Goal: Navigation & Orientation: Find specific page/section

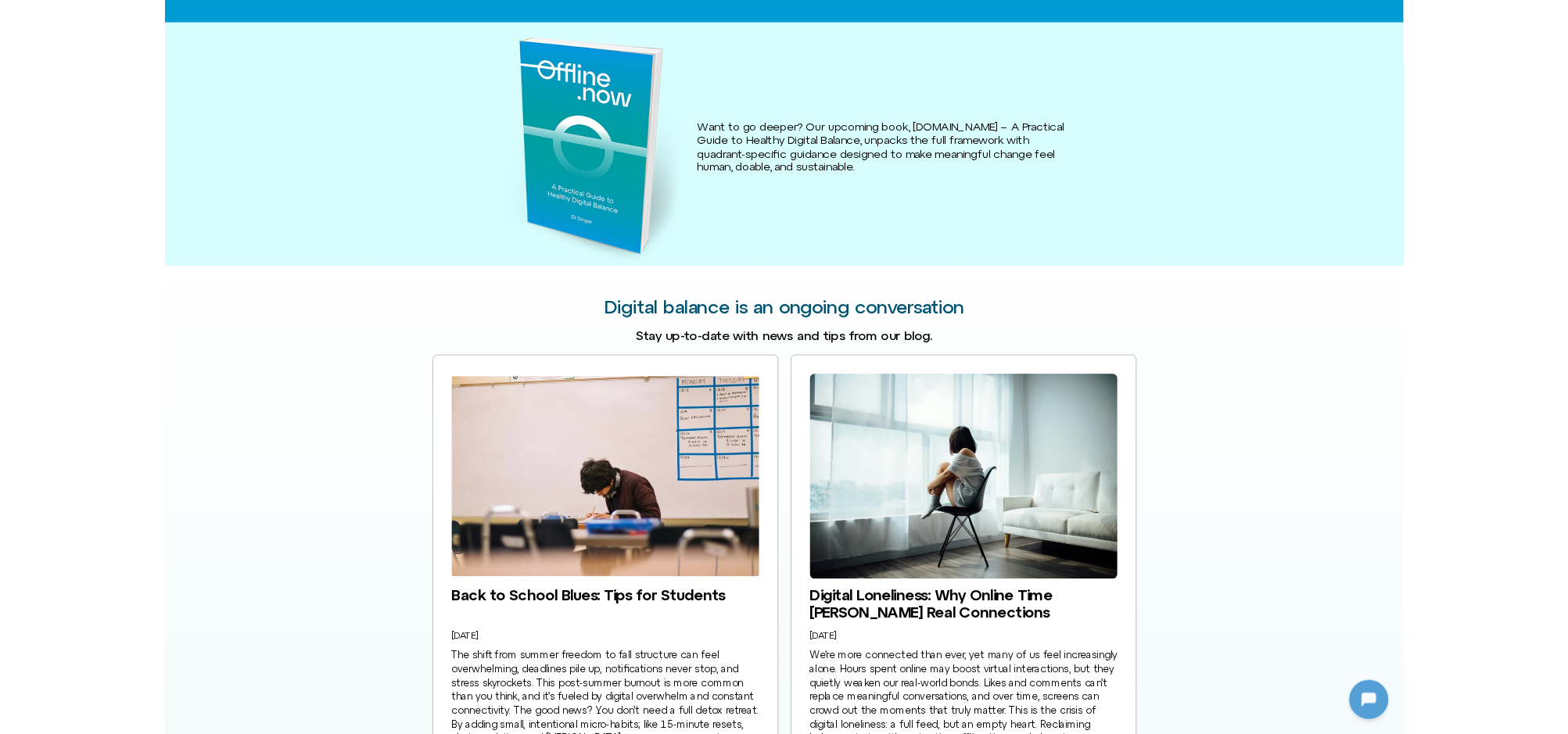
scroll to position [2277, 0]
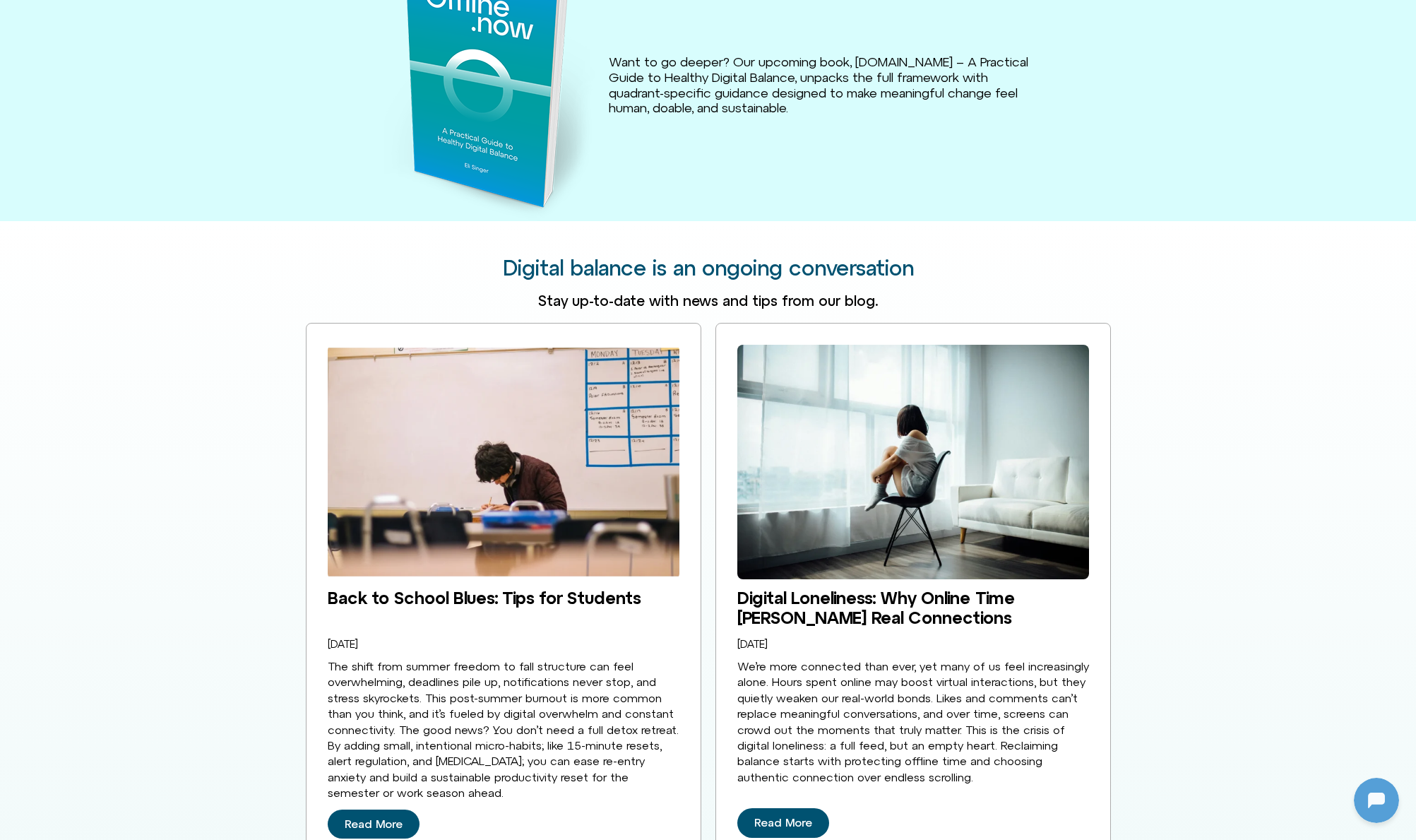
click at [684, 293] on span "Stay up-to-date with news and tips from our blog." at bounding box center [708, 301] width 340 height 16
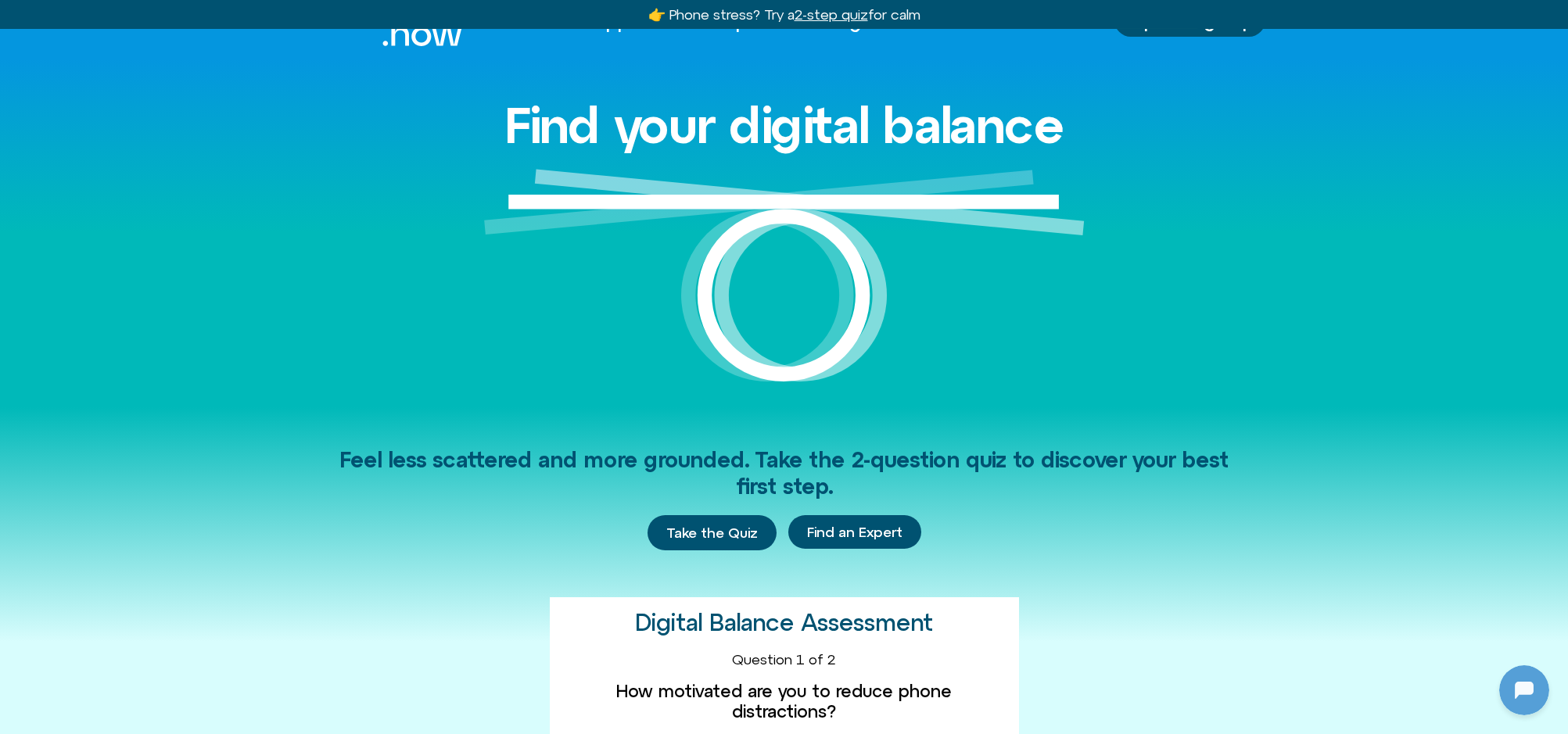
scroll to position [0, 0]
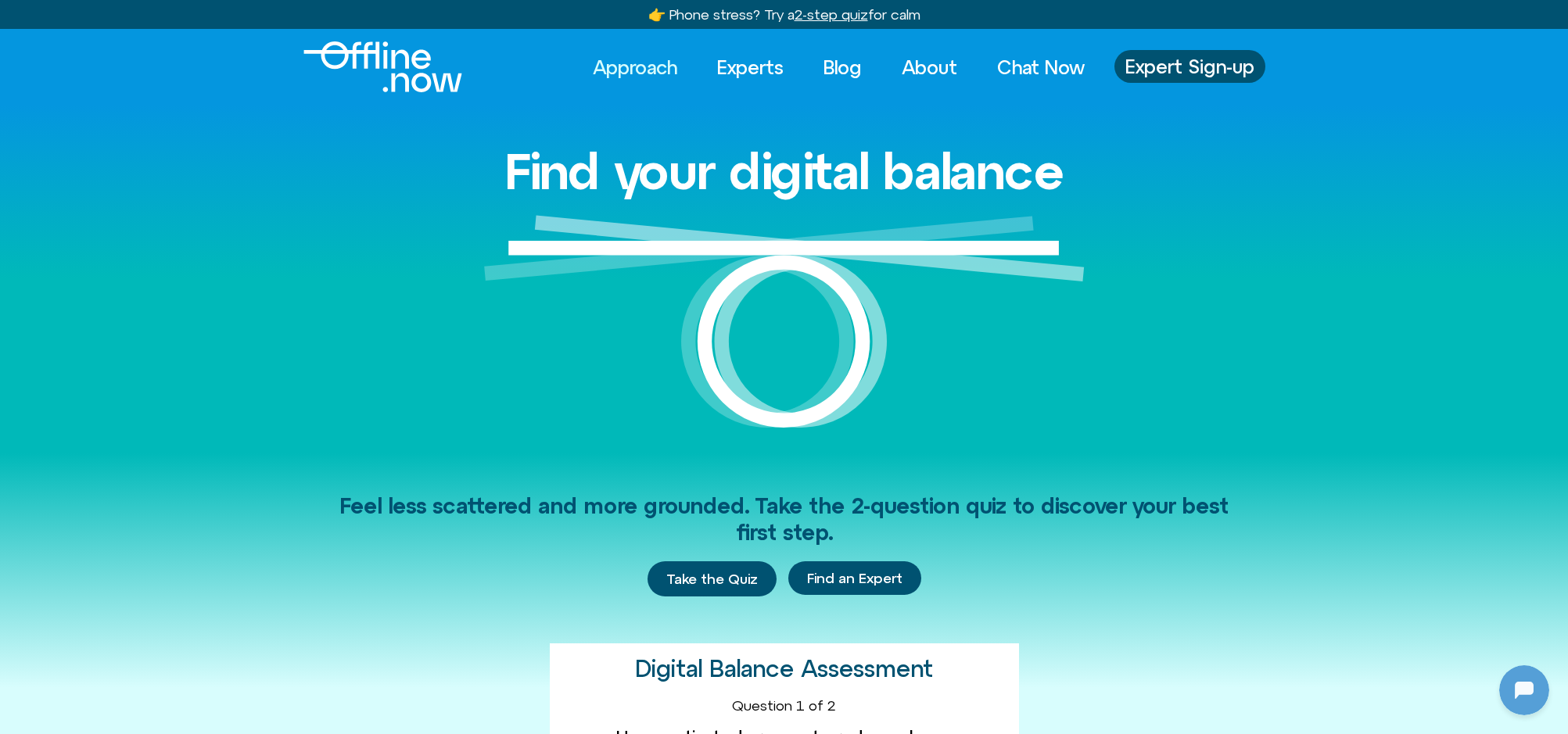
click at [630, 71] on link "Approach" at bounding box center [634, 67] width 112 height 34
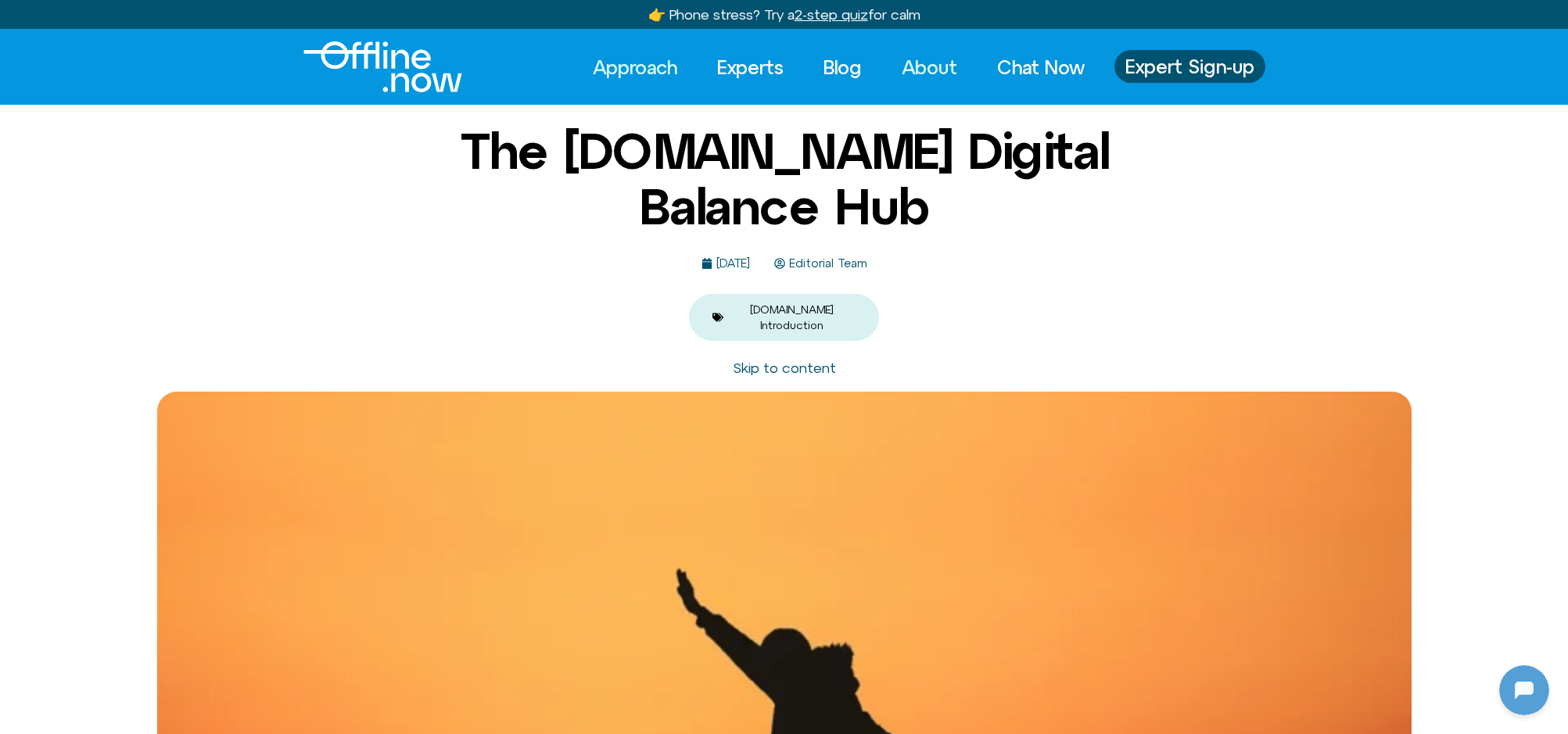
click at [931, 72] on link "About" at bounding box center [929, 67] width 84 height 34
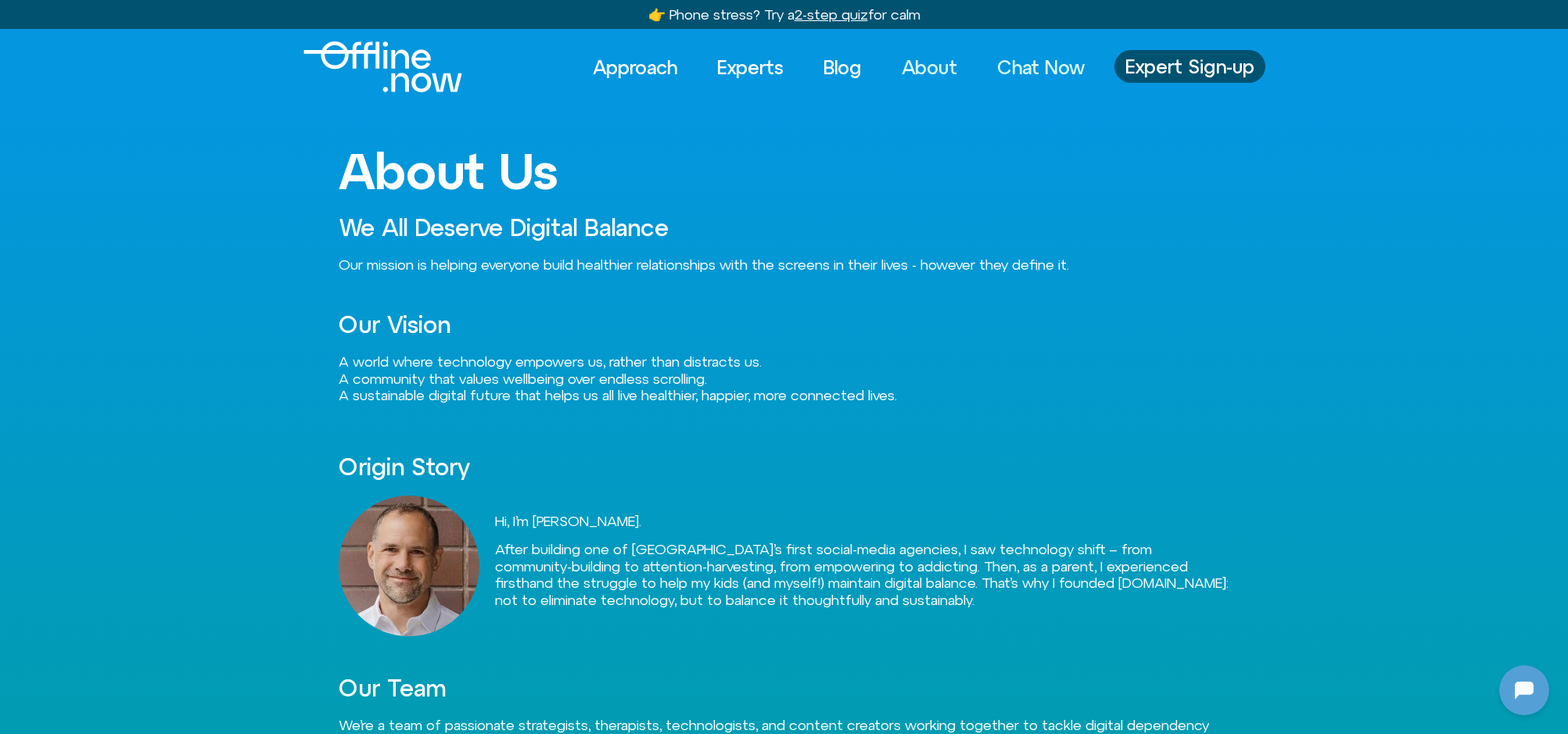
click at [1013, 69] on link "Chat Now" at bounding box center [1041, 67] width 116 height 34
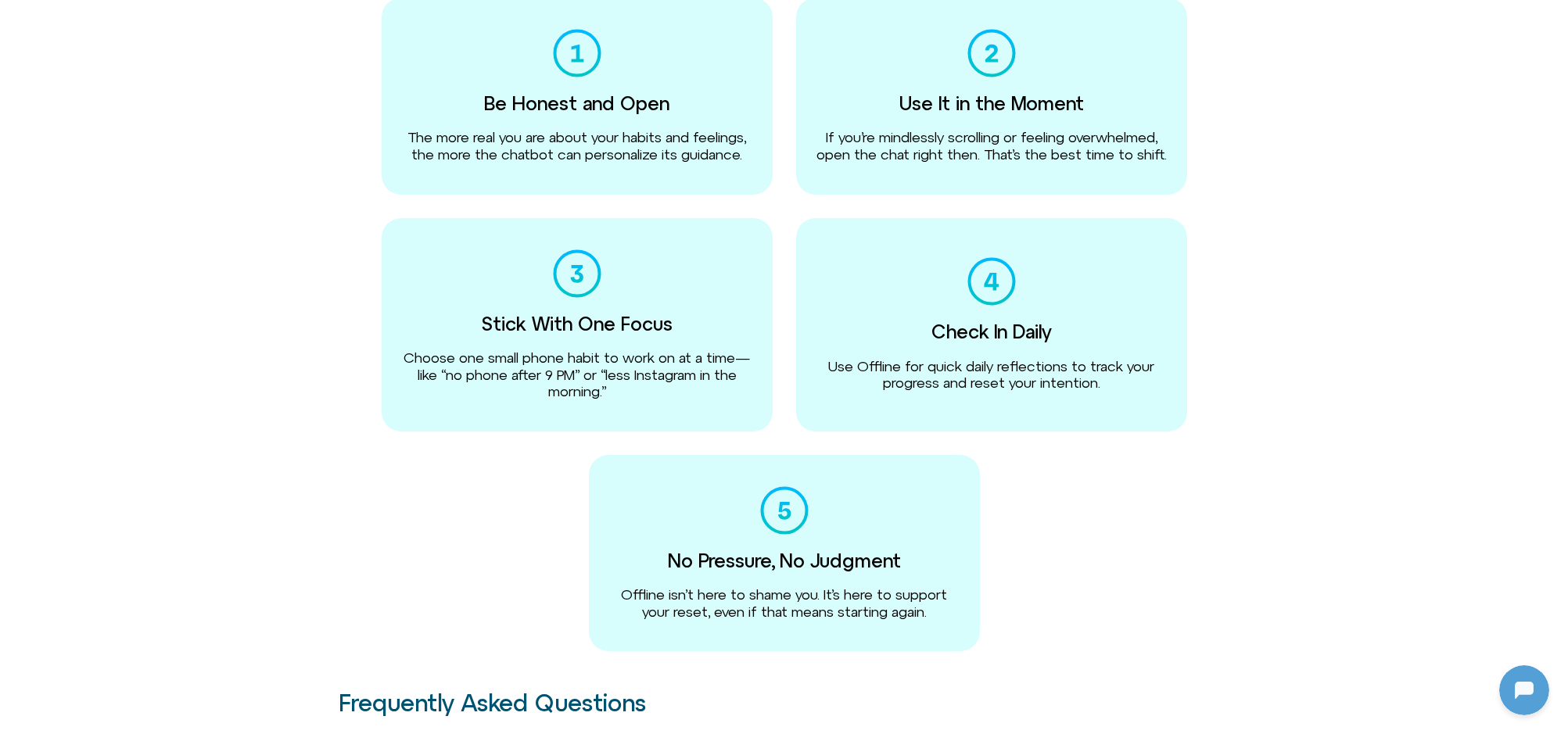
scroll to position [42, 0]
